Goal: Find specific page/section: Find specific page/section

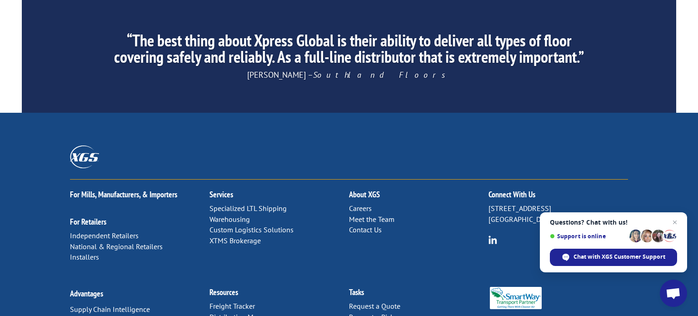
scroll to position [1483, 0]
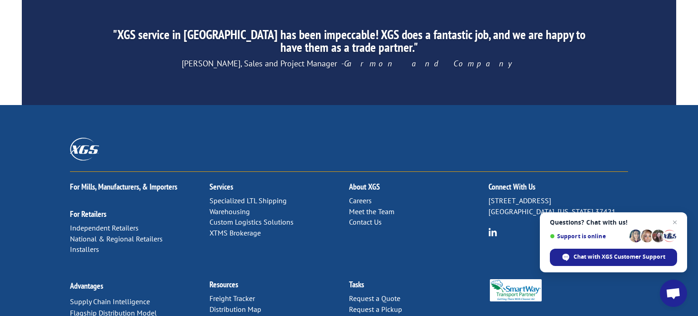
click at [230, 305] on link "Distribution Map" at bounding box center [236, 309] width 52 height 9
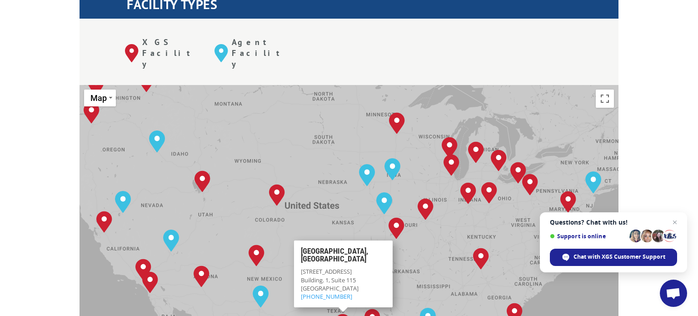
scroll to position [364, 0]
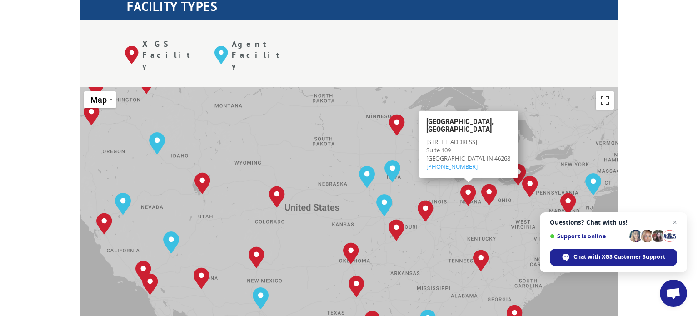
click at [609, 91] on button "Toggle fullscreen view" at bounding box center [605, 100] width 18 height 18
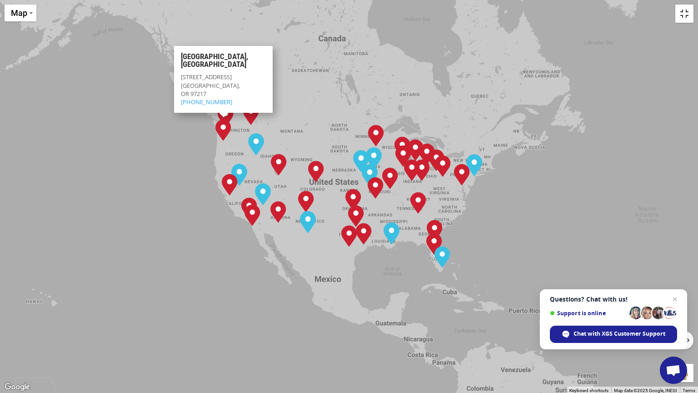
click at [686, 18] on button "Toggle fullscreen view" at bounding box center [685, 14] width 18 height 18
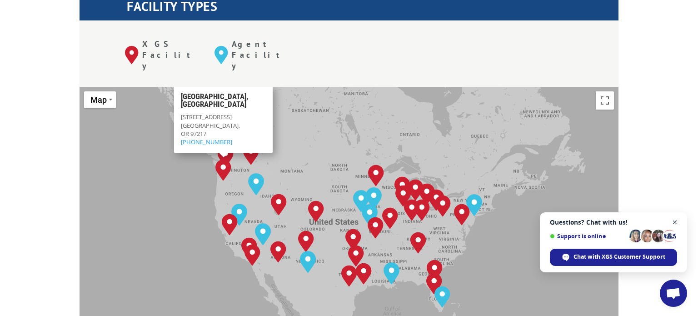
click at [674, 225] on span "Close chat" at bounding box center [675, 222] width 11 height 11
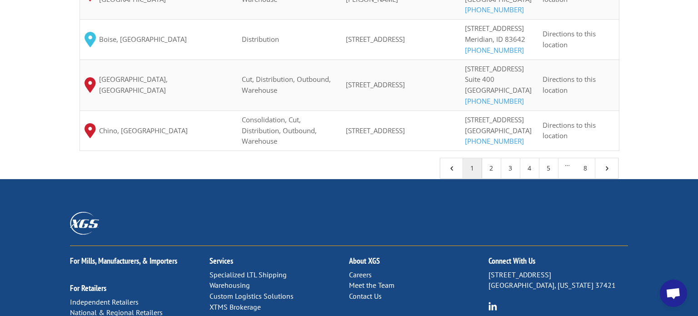
scroll to position [927, 0]
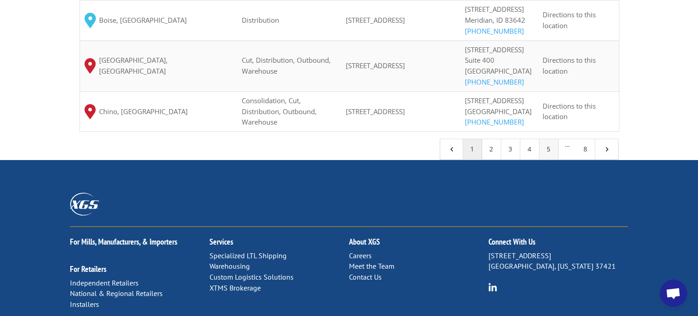
click at [544, 159] on link "5" at bounding box center [549, 149] width 19 height 20
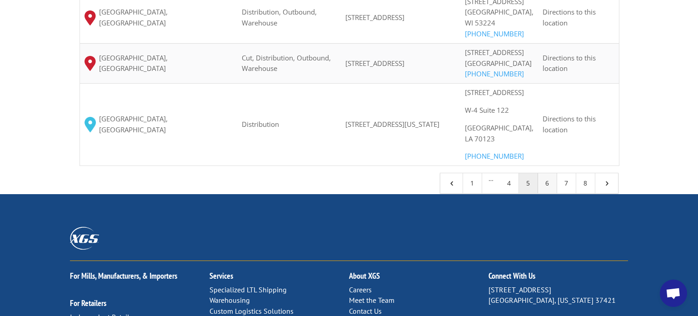
click at [551, 193] on link "6" at bounding box center [547, 183] width 19 height 20
